Goal: Information Seeking & Learning: Learn about a topic

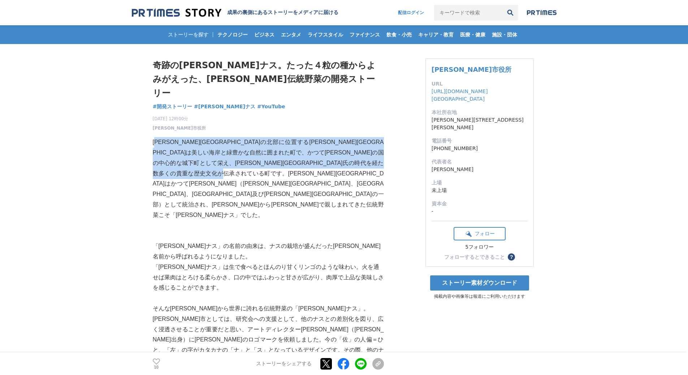
drag, startPoint x: 153, startPoint y: 126, endPoint x: 340, endPoint y: 167, distance: 190.6
click at [340, 167] on p "[PERSON_NAME][GEOGRAPHIC_DATA]の北部に位置する[PERSON_NAME][GEOGRAPHIC_DATA]は美しい海岸と緑豊かな…" at bounding box center [268, 178] width 231 height 83
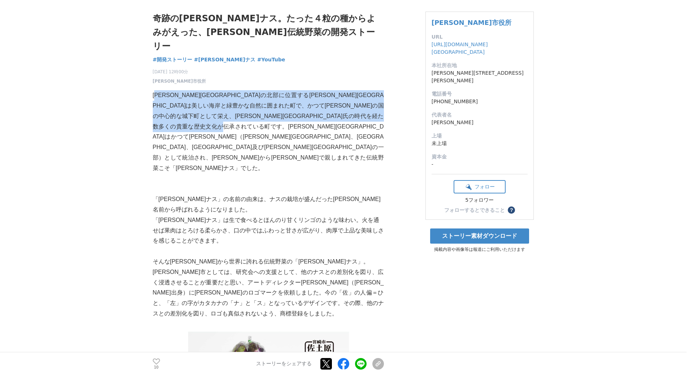
scroll to position [144, 0]
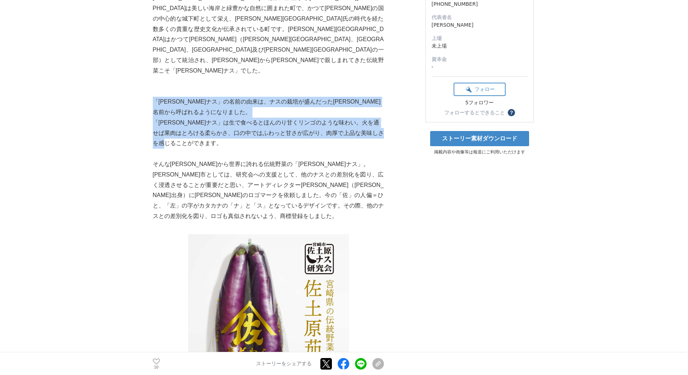
drag, startPoint x: 154, startPoint y: 55, endPoint x: 383, endPoint y: 98, distance: 232.8
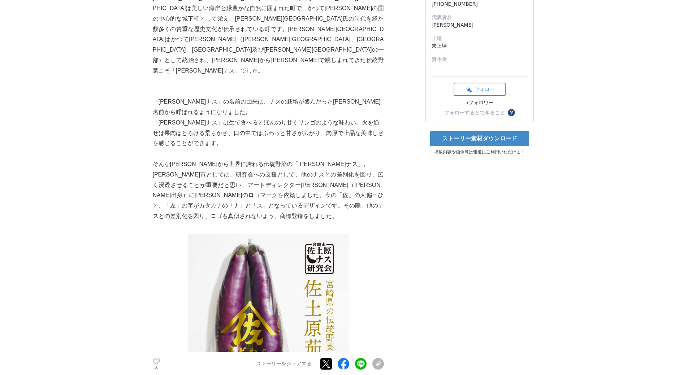
click at [276, 170] on p "[PERSON_NAME]市としては、研究会への支援として、他のナスとの差別化を図り、広く浸透させることが重要だと思い、アートディレクター[PERSON_NA…" at bounding box center [268, 196] width 231 height 52
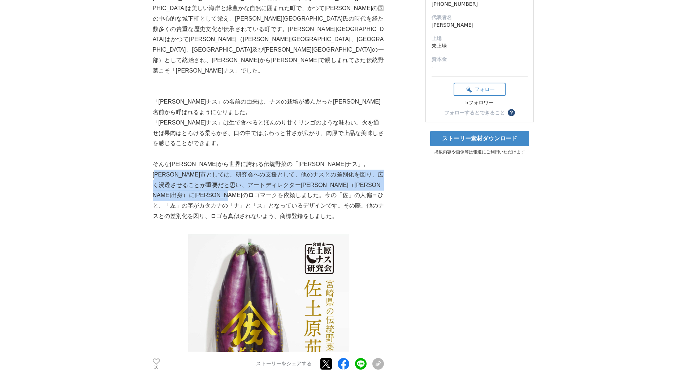
drag, startPoint x: 156, startPoint y: 131, endPoint x: 322, endPoint y: 148, distance: 167.2
click at [322, 170] on p "[PERSON_NAME]市としては、研究会への支援として、他のナスとの差別化を図り、広く浸透させることが重要だと思い、アートディレクター[PERSON_NA…" at bounding box center [268, 196] width 231 height 52
click at [258, 170] on p "[PERSON_NAME]市としては、研究会への支援として、他のナスとの差別化を図り、広く浸透させることが重要だと思い、アートディレクター[PERSON_NA…" at bounding box center [268, 196] width 231 height 52
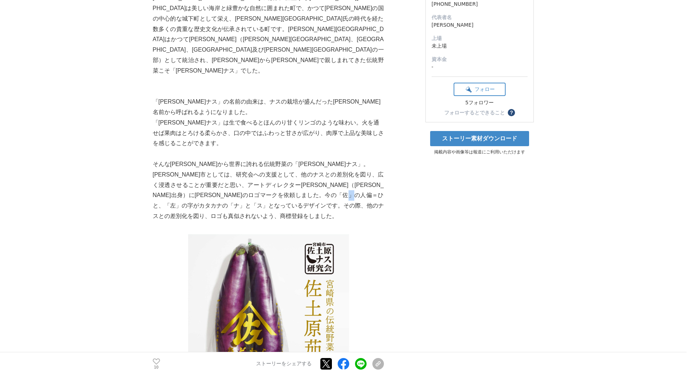
drag, startPoint x: 218, startPoint y: 156, endPoint x: 245, endPoint y: 157, distance: 26.7
click at [242, 170] on p "[PERSON_NAME]市としては、研究会への支援として、他のナスとの差別化を図り、広く浸透させることが重要だと思い、アートディレクター[PERSON_NA…" at bounding box center [268, 196] width 231 height 52
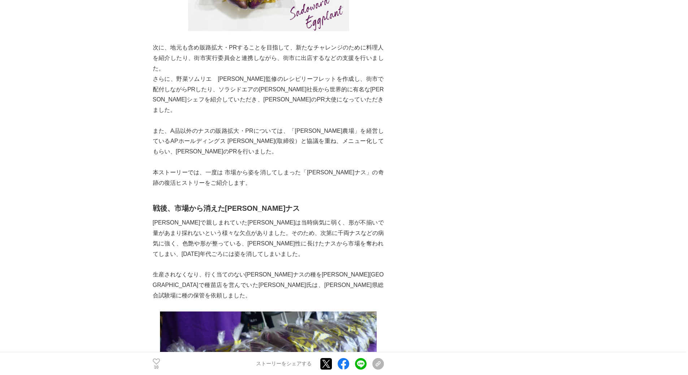
scroll to position [541, 0]
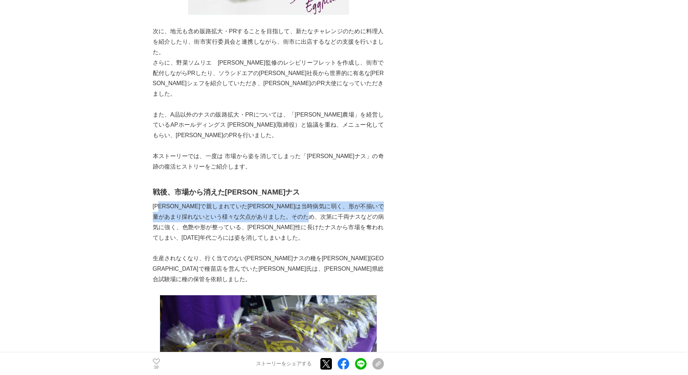
drag, startPoint x: 158, startPoint y: 152, endPoint x: 358, endPoint y: 159, distance: 200.1
click at [358, 201] on p "[PERSON_NAME]で親しまれていた[PERSON_NAME]は当時病気に弱く、形が不揃いで量があまり採れないという様々な欠点がありました。そのため、次…" at bounding box center [268, 222] width 231 height 42
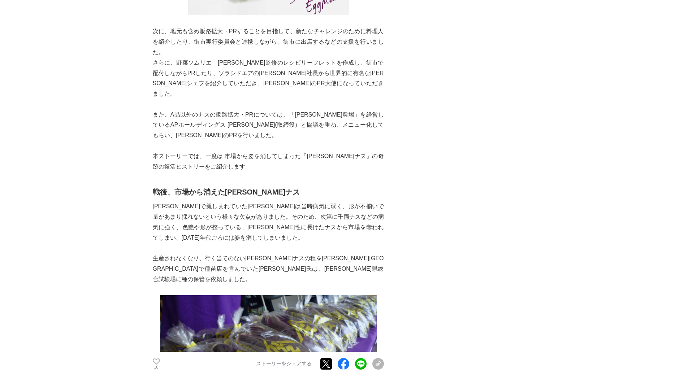
click at [296, 201] on p "[PERSON_NAME]で親しまれていた[PERSON_NAME]は当時病気に弱く、形が不揃いで量があまり採れないという様々な欠点がありました。そのため、次…" at bounding box center [268, 222] width 231 height 42
drag, startPoint x: 243, startPoint y: 172, endPoint x: 249, endPoint y: 172, distance: 6.5
click at [249, 201] on p "[PERSON_NAME]で親しまれていた[PERSON_NAME]は当時病気に弱く、形が不揃いで量があまり採れないという様々な欠点がありました。そのため、次…" at bounding box center [268, 222] width 231 height 42
click at [216, 243] on p at bounding box center [268, 248] width 231 height 10
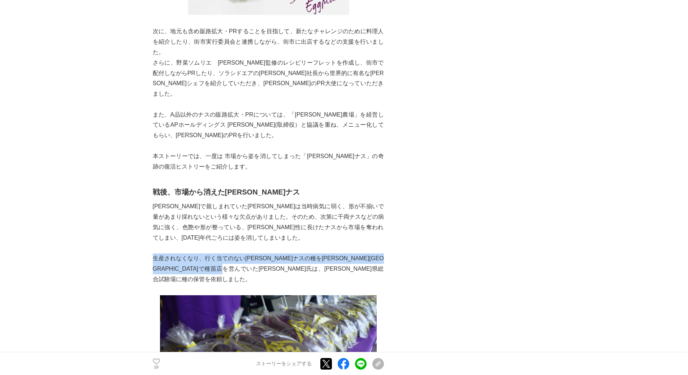
drag, startPoint x: 162, startPoint y: 202, endPoint x: 381, endPoint y: 212, distance: 218.9
click at [381, 253] on p "生産されなくなり、行く当てのない[PERSON_NAME]ナスの種を[PERSON_NAME][GEOGRAPHIC_DATA]で種苗店を営んでいた[PERS…" at bounding box center [268, 268] width 231 height 31
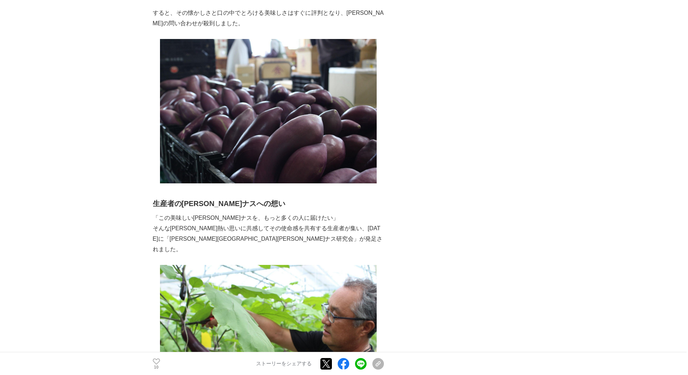
scroll to position [1119, 0]
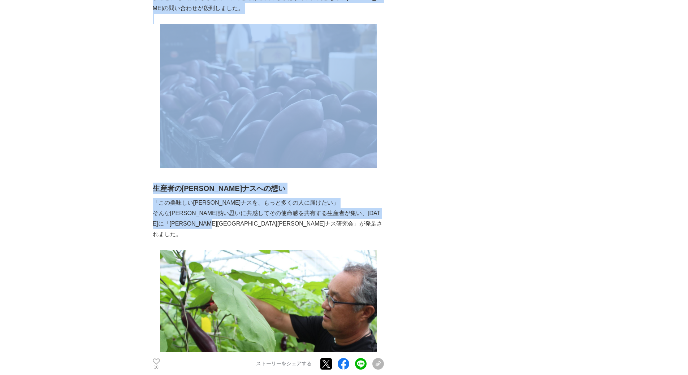
drag, startPoint x: 149, startPoint y: 139, endPoint x: 376, endPoint y: 145, distance: 227.1
click at [376, 208] on p "そんな[PERSON_NAME]熱い思いに共感してその使命感を共有する生産者が集い、[DATE]に「[PERSON_NAME][GEOGRAPHIC_DATA…" at bounding box center [268, 223] width 231 height 31
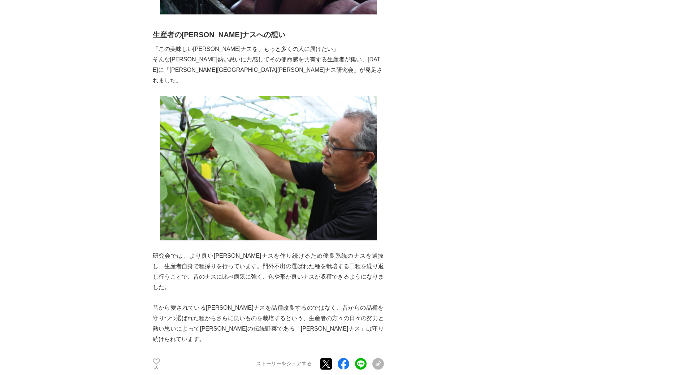
scroll to position [1335, 0]
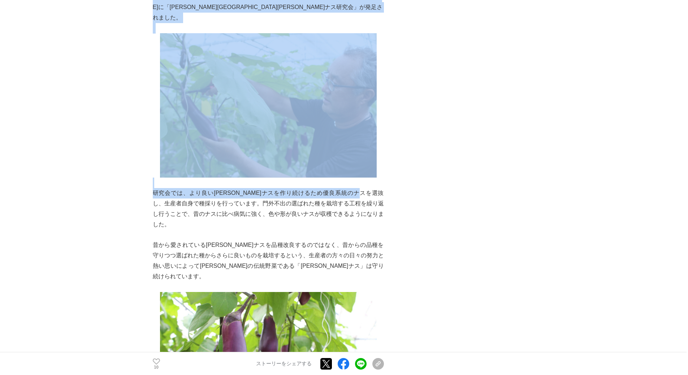
drag, startPoint x: 147, startPoint y: 107, endPoint x: 380, endPoint y: 108, distance: 232.8
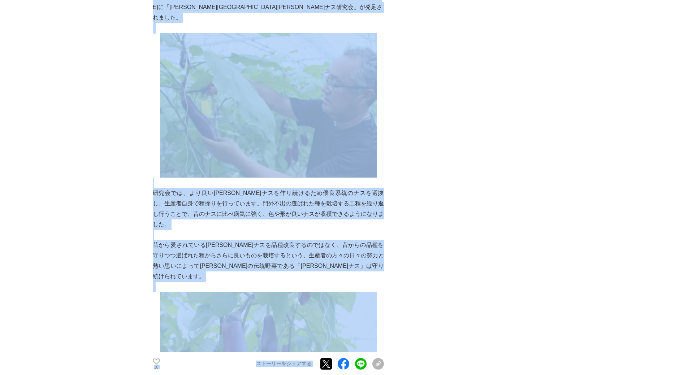
drag, startPoint x: 189, startPoint y: 122, endPoint x: 383, endPoint y: 131, distance: 193.7
click at [355, 240] on p "昔から愛されている[PERSON_NAME]ナスを品種改良するのではなく、昔からの品種を守りつつ選ばれた種からさらに良いものを栽培するという、生産者の方々の日…" at bounding box center [268, 261] width 231 height 42
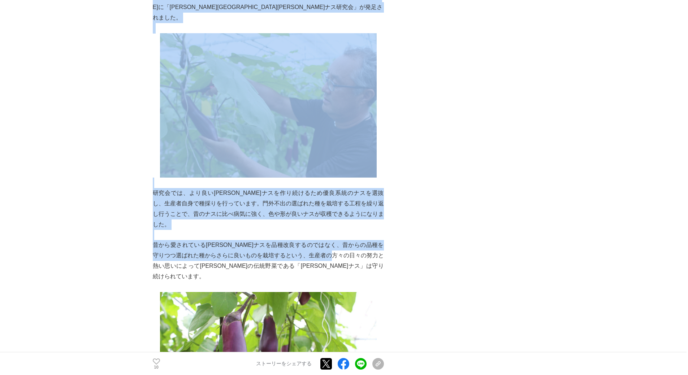
drag, startPoint x: 150, startPoint y: 149, endPoint x: 353, endPoint y: 154, distance: 202.5
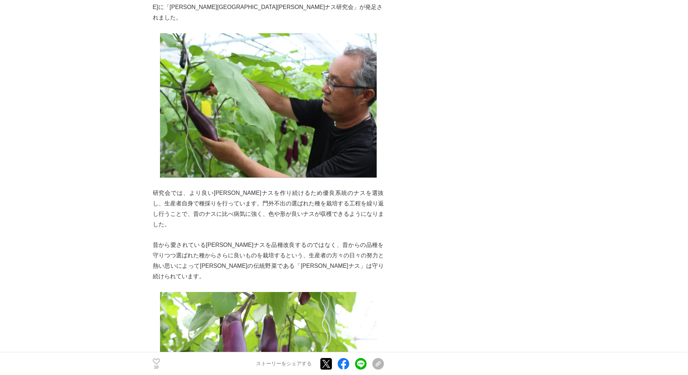
click at [367, 240] on p "昔から愛されている[PERSON_NAME]ナスを品種改良するのではなく、昔からの品種を守りつつ選ばれた種からさらに良いものを栽培するという、生産者の方々の日…" at bounding box center [268, 261] width 231 height 42
drag, startPoint x: 275, startPoint y: 165, endPoint x: 312, endPoint y: 168, distance: 36.9
click at [312, 240] on p "昔から愛されている[PERSON_NAME]ナスを品種改良するのではなく、昔からの品種を守りつつ選ばれた種からさらに良いものを栽培するという、生産者の方々の日…" at bounding box center [268, 261] width 231 height 42
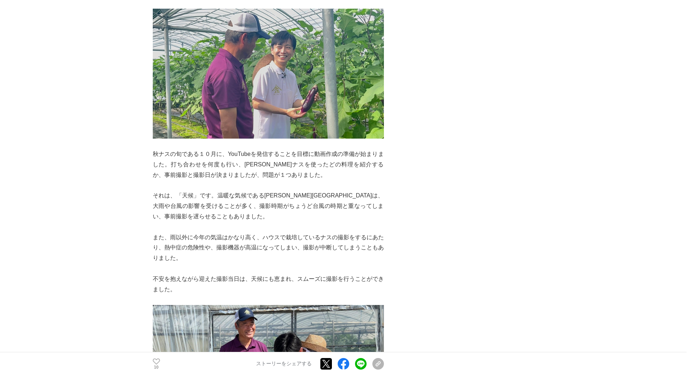
scroll to position [2454, 0]
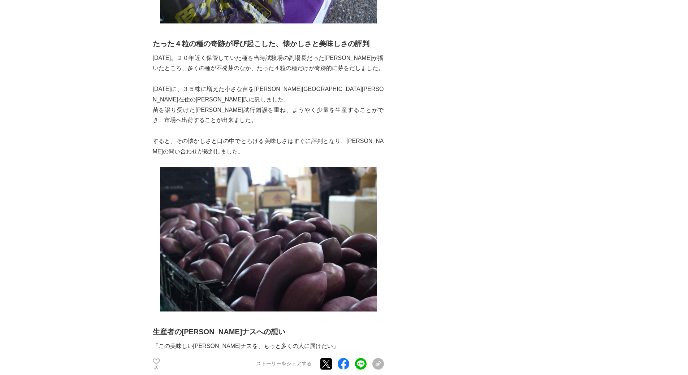
scroll to position [974, 0]
